Goal: Task Accomplishment & Management: Use online tool/utility

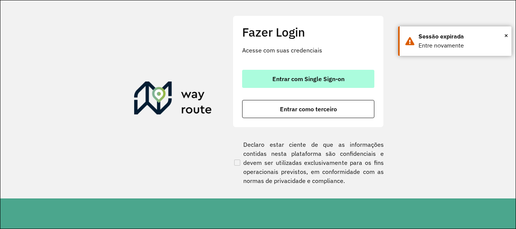
click at [303, 86] on button "Entrar com Single Sign-on" at bounding box center [308, 79] width 132 height 18
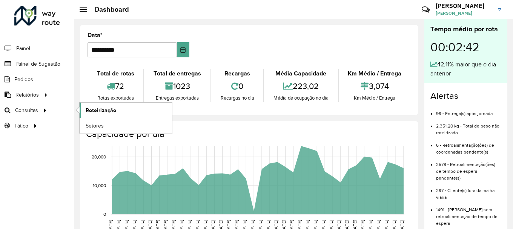
click at [127, 112] on link "Roteirização" at bounding box center [126, 110] width 92 height 15
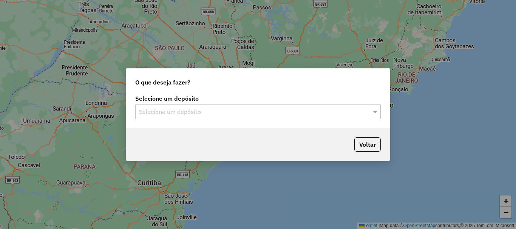
click at [205, 106] on div "Selecione um depósito" at bounding box center [257, 111] width 245 height 15
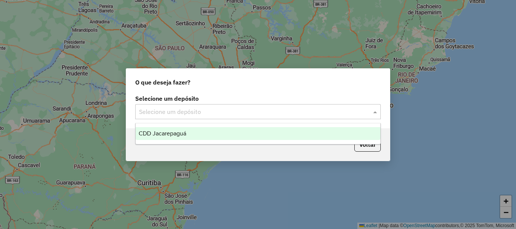
click at [187, 139] on div "CDD Jacarepaguá" at bounding box center [258, 133] width 245 height 13
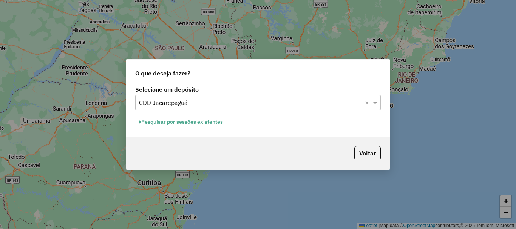
click at [189, 126] on button "Pesquisar por sessões existentes" at bounding box center [180, 122] width 91 height 12
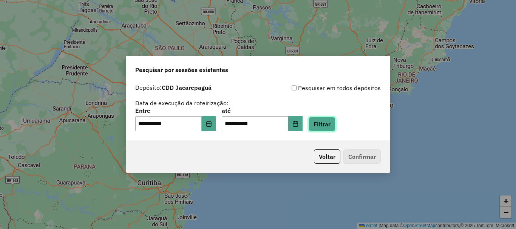
click at [335, 126] on button "Filtrar" at bounding box center [321, 124] width 27 height 14
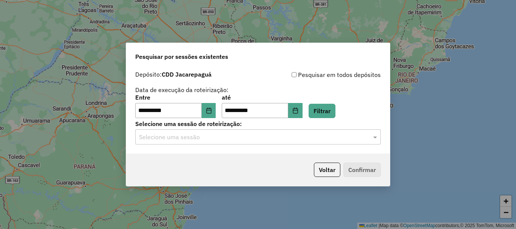
click at [302, 131] on div "Selecione uma sessão" at bounding box center [257, 136] width 245 height 15
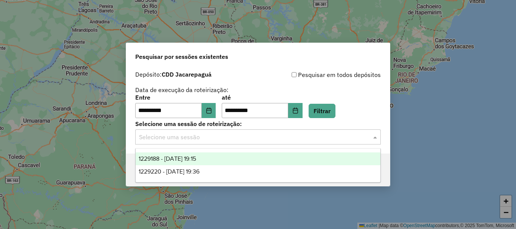
click at [196, 158] on span "1229188 - 13/08/2025 19:15" at bounding box center [167, 159] width 57 height 6
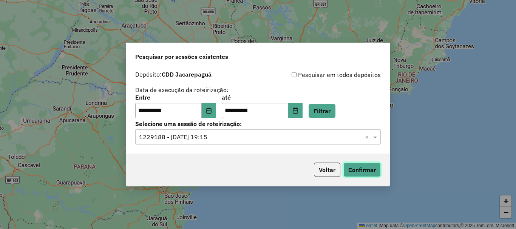
click at [362, 166] on button "Confirmar" at bounding box center [361, 170] width 37 height 14
click at [373, 134] on span at bounding box center [375, 136] width 9 height 9
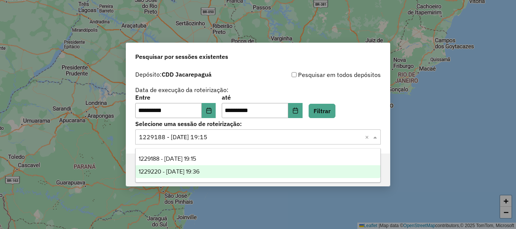
click at [199, 170] on span "1229220 - 13/08/2025 19:36" at bounding box center [169, 171] width 61 height 6
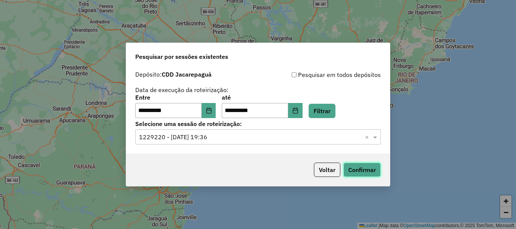
click at [370, 169] on button "Confirmar" at bounding box center [361, 170] width 37 height 14
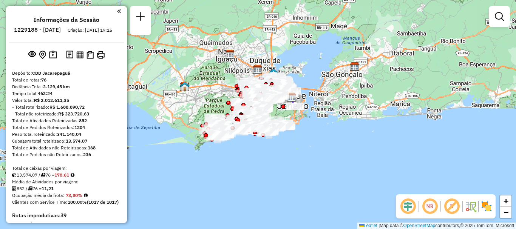
scroll to position [2505, 0]
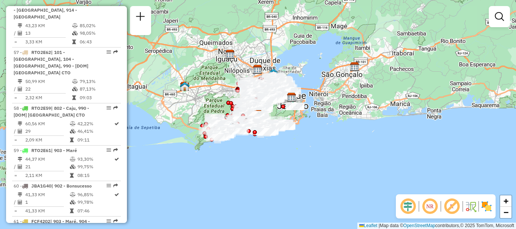
select select "**********"
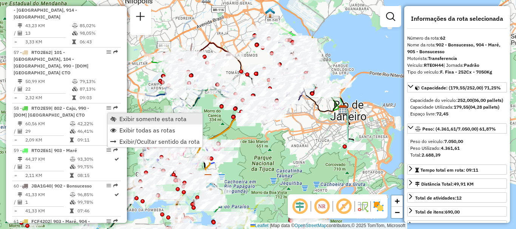
click at [142, 119] on span "Exibir somente esta rota" at bounding box center [152, 119] width 67 height 6
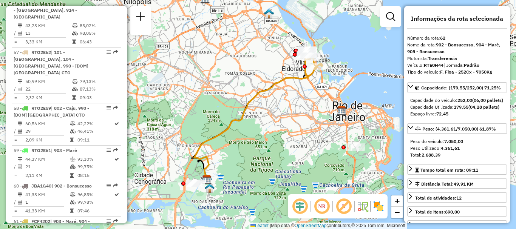
drag, startPoint x: 255, startPoint y: 83, endPoint x: 251, endPoint y: 88, distance: 6.4
click at [251, 88] on div "Janela de atendimento Grade de atendimento Capacidade Transportadoras Veículos …" at bounding box center [258, 114] width 516 height 229
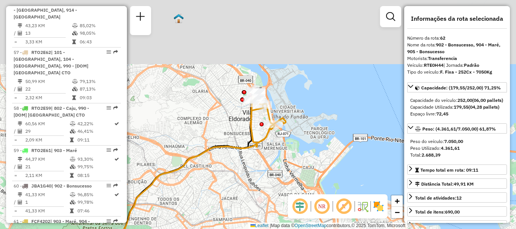
drag, startPoint x: 284, startPoint y: 63, endPoint x: 257, endPoint y: 132, distance: 73.7
click at [257, 132] on div "Janela de atendimento Grade de atendimento Capacidade Transportadoras Veículos …" at bounding box center [258, 114] width 516 height 229
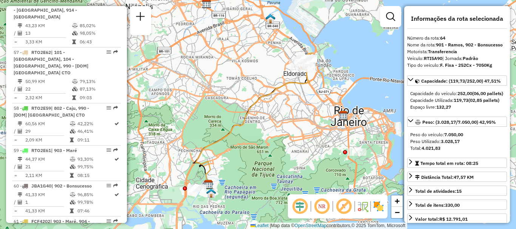
drag, startPoint x: 270, startPoint y: 70, endPoint x: 211, endPoint y: 114, distance: 74.2
click at [209, 117] on div "Janela de atendimento Grade de atendimento Capacidade Transportadoras Veículos …" at bounding box center [258, 114] width 516 height 229
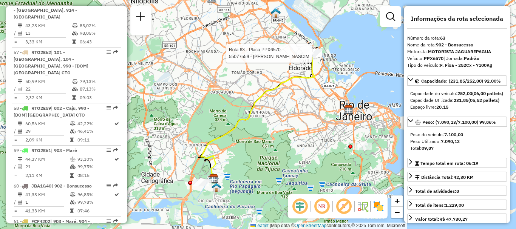
drag, startPoint x: 313, startPoint y: 58, endPoint x: 251, endPoint y: 92, distance: 70.8
click at [303, 57] on div at bounding box center [312, 53] width 19 height 8
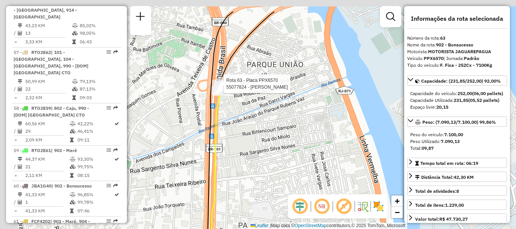
drag, startPoint x: 198, startPoint y: 77, endPoint x: 340, endPoint y: 122, distance: 149.3
click at [340, 122] on div "Rota 63 - Placa PPX6570 55077824 - JOSE LOPES SEGUNDO Janela de atendimento Gra…" at bounding box center [258, 114] width 516 height 229
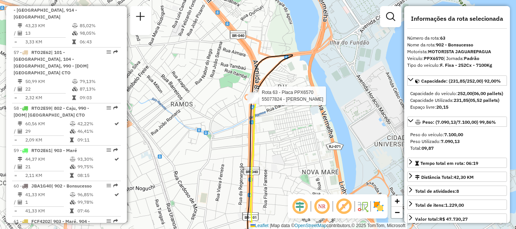
scroll to position [3268, 0]
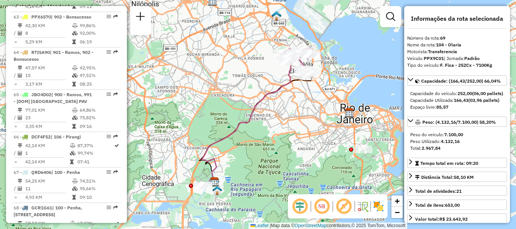
drag, startPoint x: 272, startPoint y: 80, endPoint x: 255, endPoint y: 101, distance: 26.8
click at [255, 101] on div "Janela de atendimento Grade de atendimento Capacidade Transportadoras Veículos …" at bounding box center [258, 114] width 516 height 229
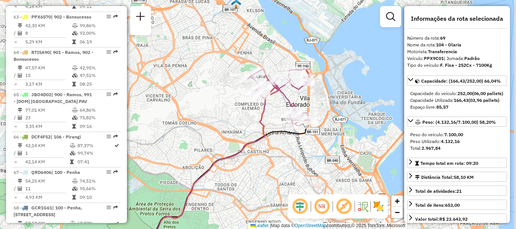
drag, startPoint x: 291, startPoint y: 85, endPoint x: 266, endPoint y: 118, distance: 40.9
click at [266, 118] on div "Janela de atendimento Grade de atendimento Capacidade Transportadoras Veículos …" at bounding box center [258, 114] width 516 height 229
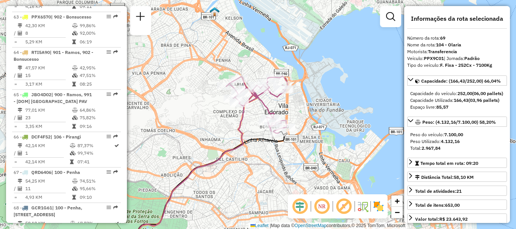
drag, startPoint x: 283, startPoint y: 105, endPoint x: 262, endPoint y: 111, distance: 21.3
click at [262, 111] on div "Janela de atendimento Grade de atendimento Capacidade Transportadoras Veículos …" at bounding box center [258, 114] width 516 height 229
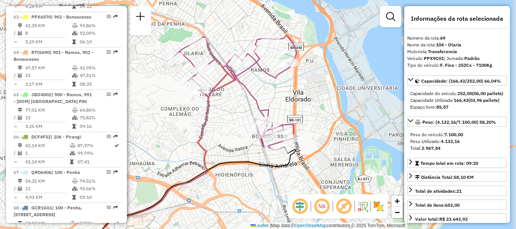
drag, startPoint x: 262, startPoint y: 111, endPoint x: 247, endPoint y: 105, distance: 16.5
click at [247, 105] on div "Janela de atendimento Grade de atendimento Capacidade Transportadoras Veículos …" at bounding box center [258, 114] width 516 height 229
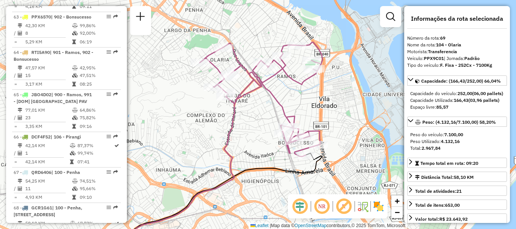
drag, startPoint x: 214, startPoint y: 62, endPoint x: 285, endPoint y: 110, distance: 85.6
click at [285, 110] on icon at bounding box center [261, 99] width 123 height 114
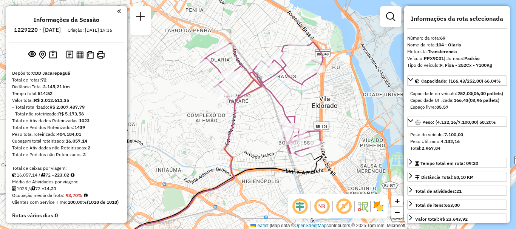
scroll to position [2663, 0]
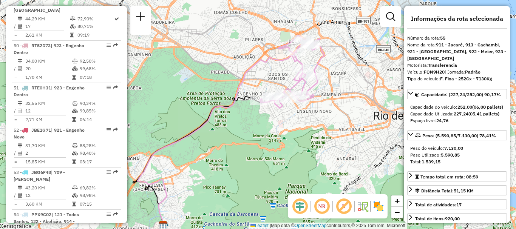
drag, startPoint x: 284, startPoint y: 74, endPoint x: 240, endPoint y: 99, distance: 49.7
click at [240, 99] on div "Janela de atendimento Grade de atendimento Capacidade Transportadoras Veículos …" at bounding box center [258, 114] width 516 height 229
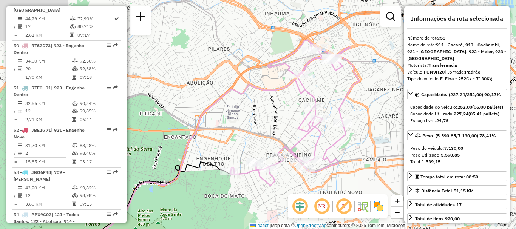
drag, startPoint x: 290, startPoint y: 97, endPoint x: 333, endPoint y: 159, distance: 75.3
click at [333, 159] on icon at bounding box center [295, 113] width 128 height 146
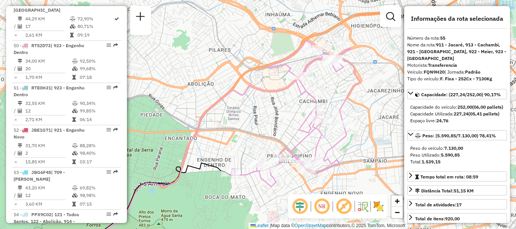
scroll to position [2832, 0]
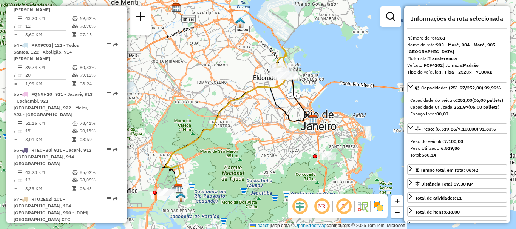
drag, startPoint x: 277, startPoint y: 83, endPoint x: 253, endPoint y: 88, distance: 24.7
click at [254, 88] on icon at bounding box center [226, 133] width 122 height 116
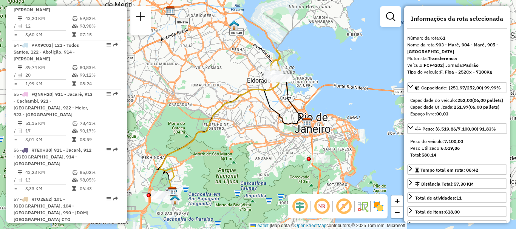
drag, startPoint x: 265, startPoint y: 86, endPoint x: 242, endPoint y: 105, distance: 29.6
click at [242, 105] on icon at bounding box center [220, 136] width 122 height 116
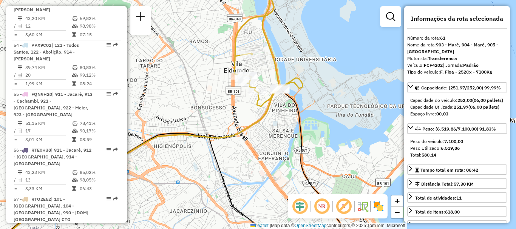
drag, startPoint x: 251, startPoint y: 100, endPoint x: 240, endPoint y: 105, distance: 12.0
click at [240, 105] on div "Janela de atendimento Grade de atendimento Capacidade Transportadoras Veículos …" at bounding box center [258, 114] width 516 height 229
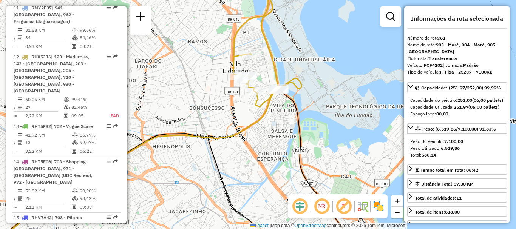
scroll to position [2614, 0]
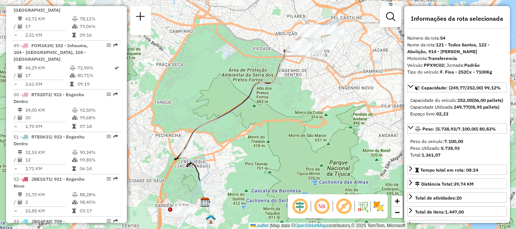
drag, startPoint x: 287, startPoint y: 68, endPoint x: 242, endPoint y: 127, distance: 74.3
click at [241, 128] on div "Janela de atendimento Grade de atendimento Capacidade Transportadoras Veículos …" at bounding box center [258, 114] width 516 height 229
